Goal: Navigation & Orientation: Go to known website

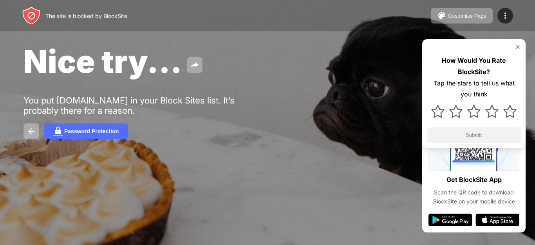
click at [515, 48] on img at bounding box center [517, 47] width 6 height 6
